Goal: Information Seeking & Learning: Learn about a topic

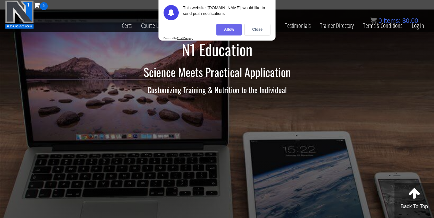
click at [224, 32] on div "Allow" at bounding box center [228, 30] width 25 height 12
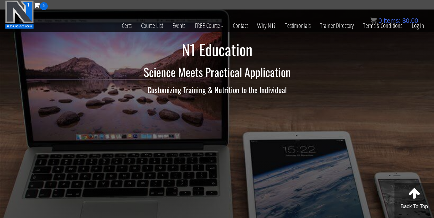
click at [416, 25] on div "0 items: $ 0.00" at bounding box center [394, 20] width 48 height 9
click at [420, 27] on link "Log In" at bounding box center [418, 25] width 22 height 31
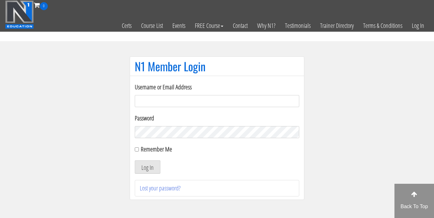
type input "[EMAIL_ADDRESS][DOMAIN_NAME]"
click at [147, 167] on button "Log In" at bounding box center [148, 166] width 26 height 13
click at [150, 169] on button "Log In" at bounding box center [148, 166] width 26 height 13
click at [138, 149] on input "Remember Me" at bounding box center [137, 149] width 4 height 4
checkbox input "true"
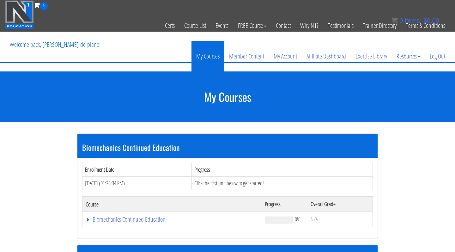
click at [207, 60] on link "My Courses" at bounding box center [208, 56] width 33 height 30
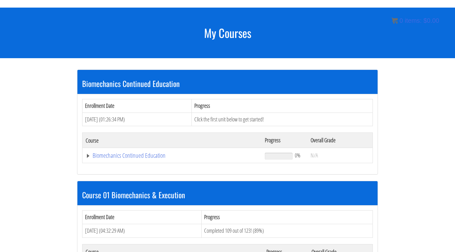
scroll to position [64, 0]
click at [114, 155] on link "Biomechanics Continued Education" at bounding box center [172, 155] width 173 height 6
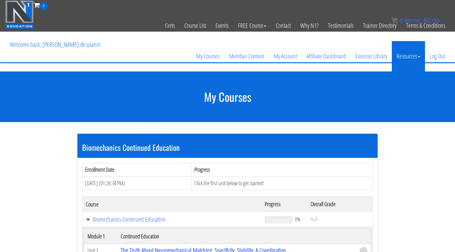
scroll to position [0, 0]
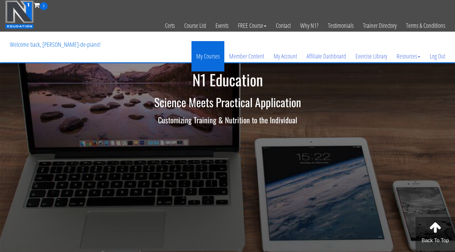
click at [204, 55] on link "My Courses" at bounding box center [208, 56] width 33 height 30
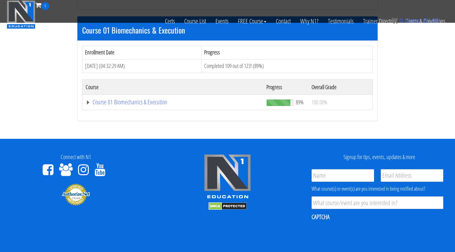
scroll to position [191, 0]
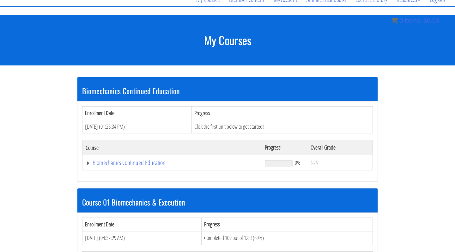
scroll to position [70, 0]
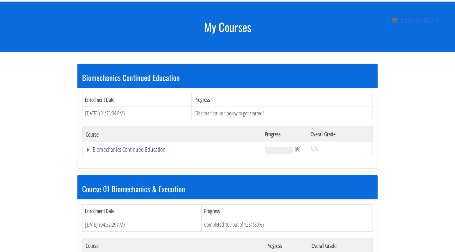
click at [94, 149] on link "Biomechanics Continued Education" at bounding box center [172, 149] width 173 height 6
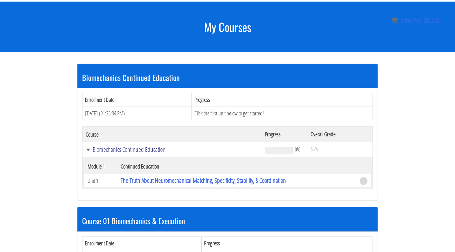
click at [95, 148] on link "Biomechanics Continued Education" at bounding box center [172, 149] width 173 height 6
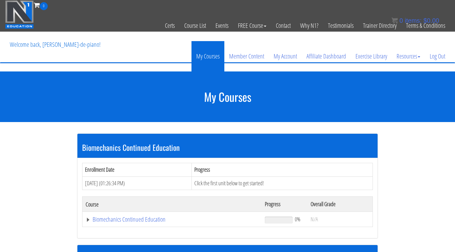
scroll to position [0, 0]
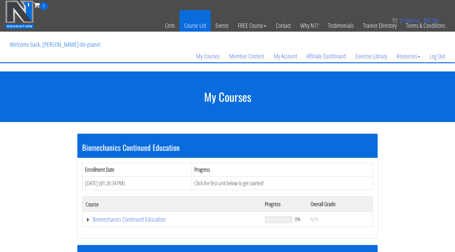
click at [200, 22] on link "Course List" at bounding box center [195, 25] width 31 height 31
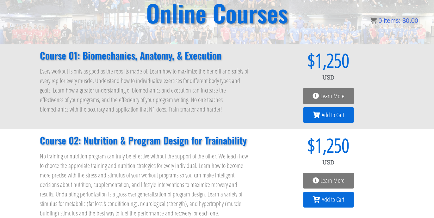
scroll to position [95, 0]
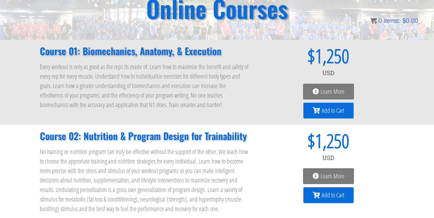
click at [174, 85] on p "Every workout is only as good as the reps its made of. Learn how to maximize th…" at bounding box center [145, 85] width 210 height 47
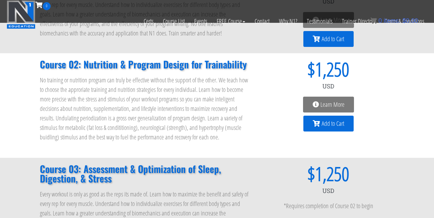
scroll to position [127, 0]
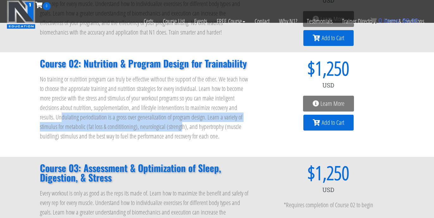
drag, startPoint x: 60, startPoint y: 114, endPoint x: 181, endPoint y: 122, distance: 120.7
click at [182, 123] on p "No training or nutrition program can truly be effective without the support of …" at bounding box center [145, 107] width 210 height 66
click at [160, 121] on p "No training or nutrition program can truly be effective without the support of …" at bounding box center [145, 107] width 210 height 66
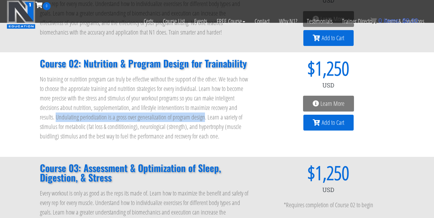
drag, startPoint x: 55, startPoint y: 115, endPoint x: 202, endPoint y: 109, distance: 146.8
click at [203, 112] on p "No training or nutrition program can truly be effective without the support of …" at bounding box center [145, 107] width 210 height 66
